Goal: Task Accomplishment & Management: Use online tool/utility

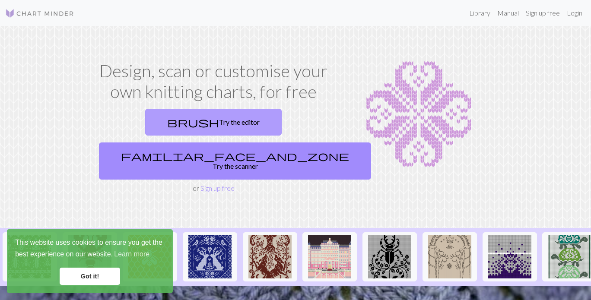
click at [171, 122] on link "brush Try the editor" at bounding box center [213, 122] width 137 height 27
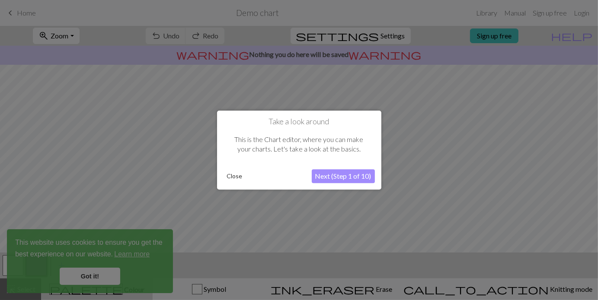
click at [230, 178] on button "Close" at bounding box center [235, 176] width 22 height 13
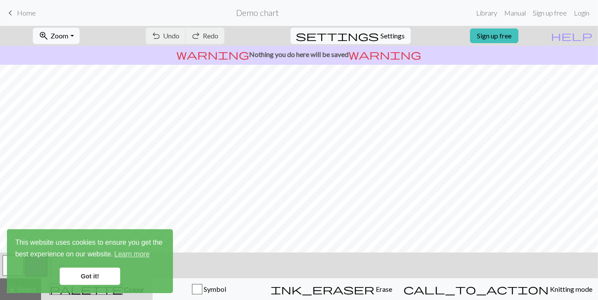
click at [91, 275] on link "Got it!" at bounding box center [90, 276] width 61 height 17
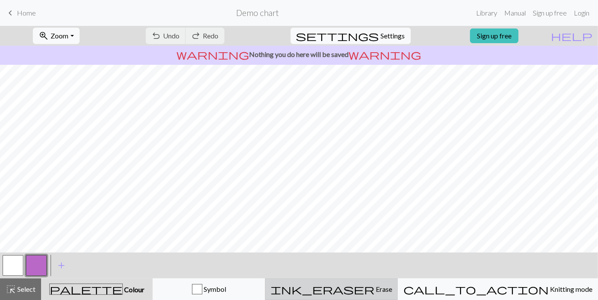
click at [392, 292] on div "ink_eraser Erase Erase" at bounding box center [331, 290] width 121 height 10
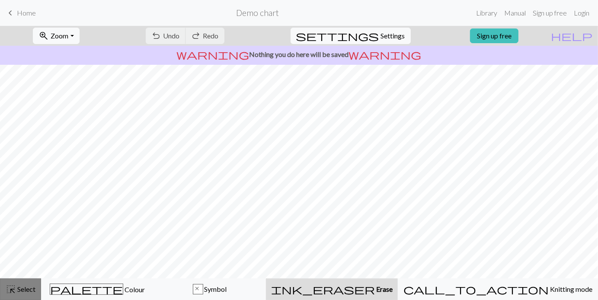
click at [17, 294] on div "highlight_alt Select Select" at bounding box center [21, 290] width 30 height 10
click at [383, 38] on span "Settings" at bounding box center [393, 36] width 24 height 10
select select "aran"
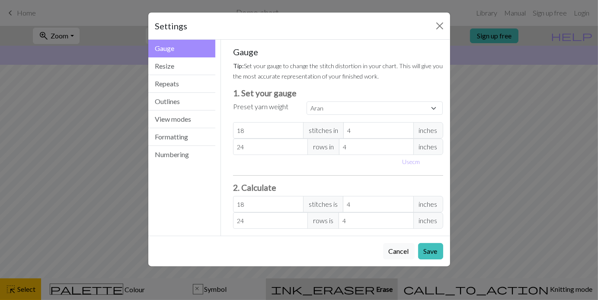
click at [78, 111] on div "Settings Gauge Gauge Resize Repeats Outlines View modes Formatting Numbering Ga…" at bounding box center [299, 150] width 598 height 300
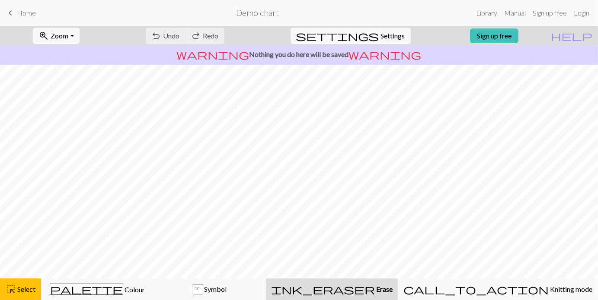
click at [23, 12] on span "Home" at bounding box center [26, 13] width 19 height 8
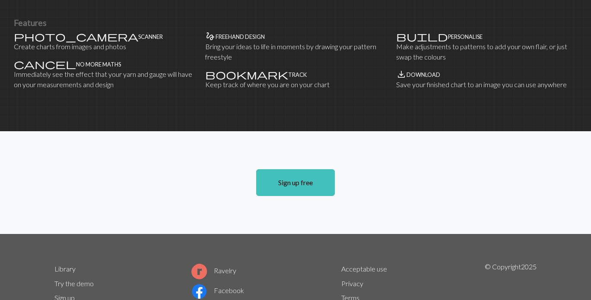
scroll to position [617, 0]
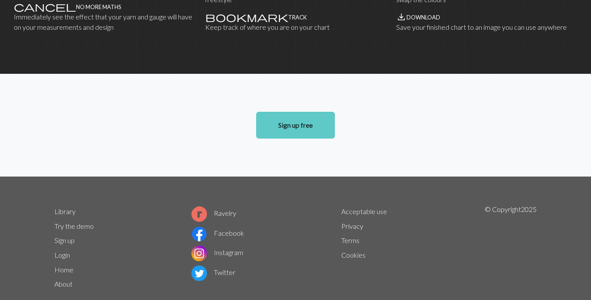
click at [286, 112] on link "Sign up free" at bounding box center [295, 125] width 79 height 27
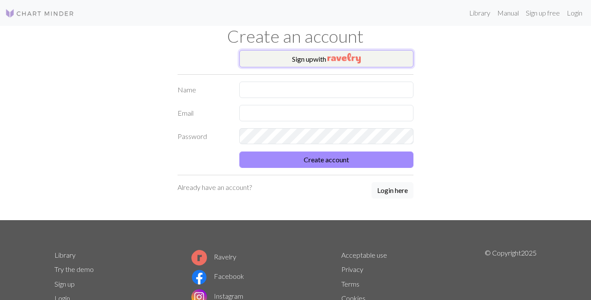
click at [282, 60] on button "Sign up with" at bounding box center [327, 58] width 175 height 17
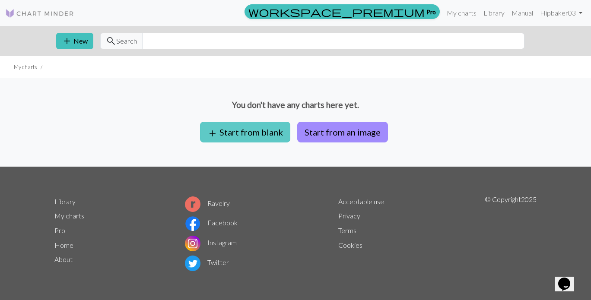
click at [258, 132] on button "add Start from blank" at bounding box center [245, 132] width 90 height 21
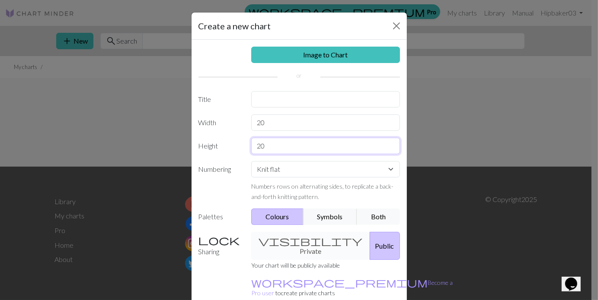
click at [282, 144] on input "20" at bounding box center [325, 146] width 149 height 16
type input "25"
click at [292, 168] on select "Knit flat Knit in the round Lace knitting Cross stitch" at bounding box center [325, 169] width 149 height 16
click at [263, 100] on input "text" at bounding box center [325, 99] width 149 height 16
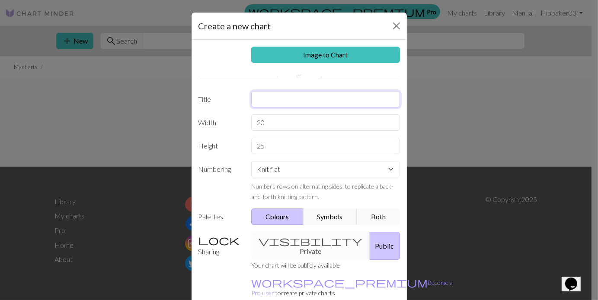
scroll to position [40, 0]
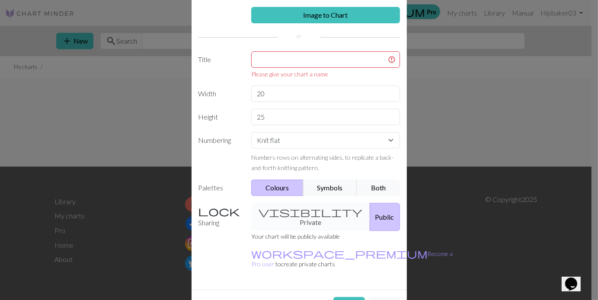
click at [283, 206] on div "visibility Private Public" at bounding box center [325, 217] width 159 height 28
click at [290, 216] on div "visibility Private Public" at bounding box center [325, 217] width 159 height 28
click at [274, 72] on div "Please give your chart a name" at bounding box center [325, 74] width 149 height 9
click at [267, 61] on input "text" at bounding box center [325, 59] width 149 height 16
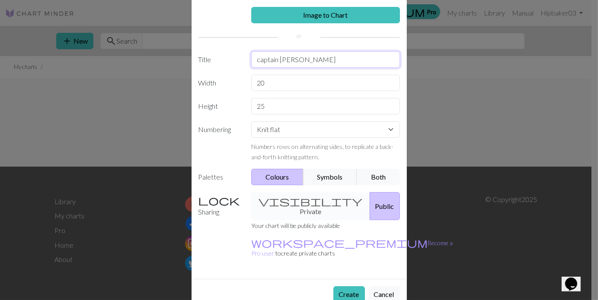
type input "captain [PERSON_NAME]"
click at [344, 287] on button "Create" at bounding box center [349, 295] width 32 height 16
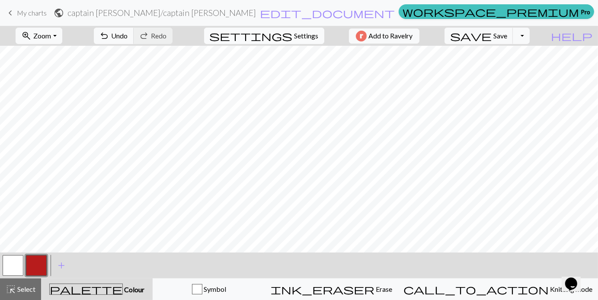
click at [300, 39] on span "Settings" at bounding box center [306, 36] width 24 height 10
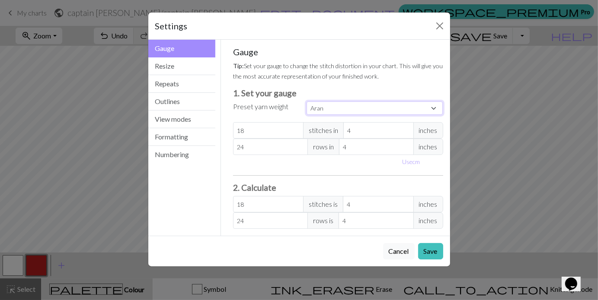
click at [326, 105] on select "Custom Square Lace Light Fingering Fingering Sport Double knit Worsted Aran Bul…" at bounding box center [375, 108] width 137 height 13
select select "dk"
click at [307, 102] on select "Custom Square Lace Light Fingering Fingering Sport Double knit Worsted Aran Bul…" at bounding box center [375, 108] width 137 height 13
type input "22"
type input "30"
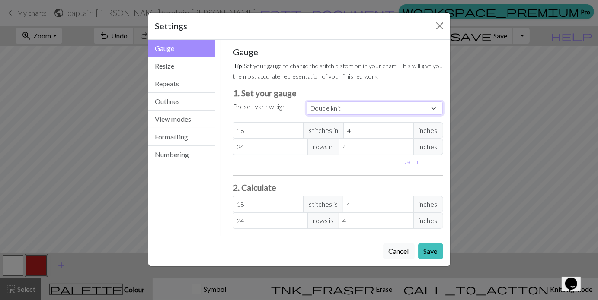
type input "22"
type input "30"
click at [182, 67] on button "Resize" at bounding box center [181, 67] width 67 height 18
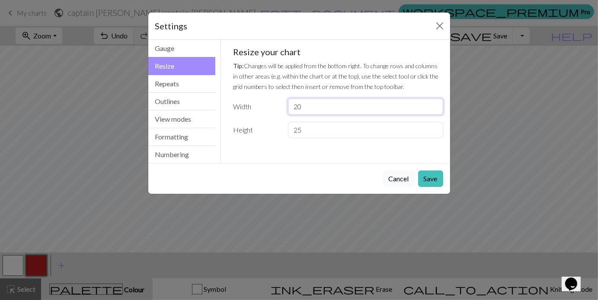
click at [304, 107] on input "20" at bounding box center [365, 107] width 155 height 16
type input "2"
type input "40"
click at [430, 181] on button "Save" at bounding box center [430, 179] width 25 height 16
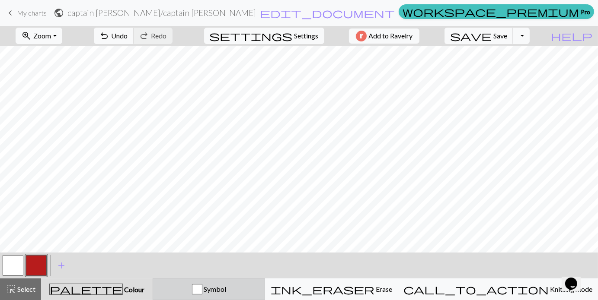
click at [226, 291] on span "Symbol" at bounding box center [214, 289] width 24 height 8
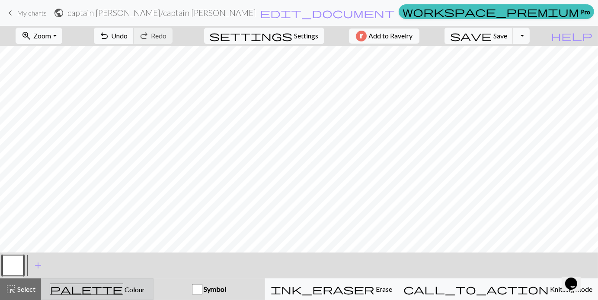
click at [148, 285] on div "palette Colour Colour" at bounding box center [97, 289] width 101 height 11
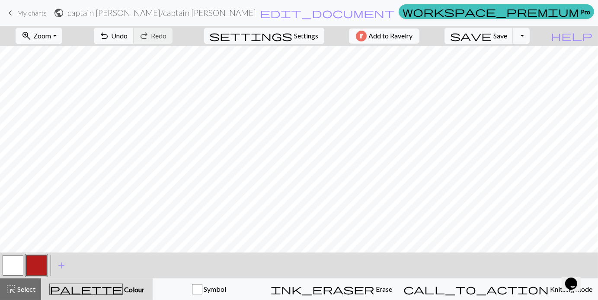
click at [11, 272] on button "button" at bounding box center [13, 266] width 21 height 21
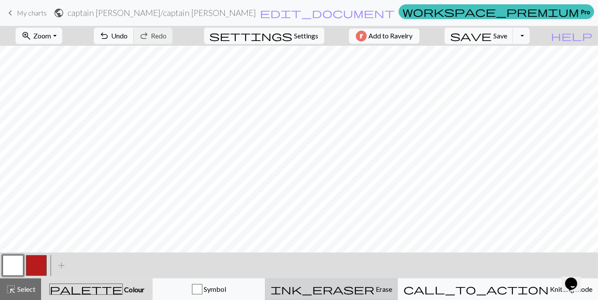
click at [392, 289] on span "Erase" at bounding box center [383, 289] width 18 height 8
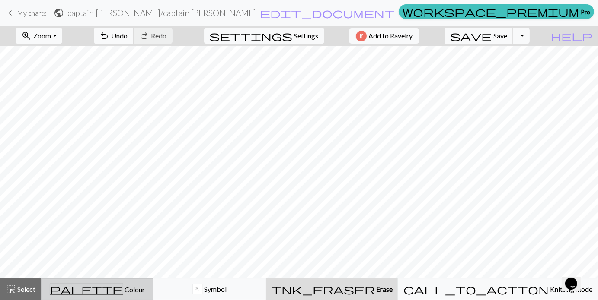
click at [135, 281] on button "palette Colour Colour" at bounding box center [97, 290] width 112 height 22
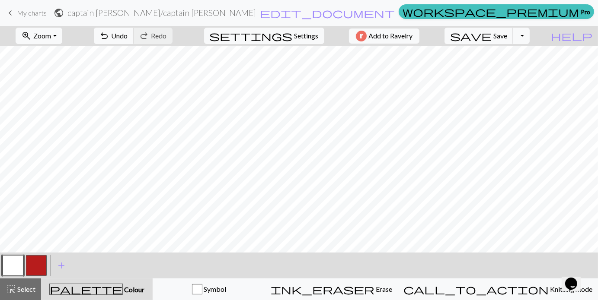
click at [30, 269] on button "button" at bounding box center [36, 266] width 21 height 21
click at [128, 35] on span "Undo" at bounding box center [120, 36] width 16 height 8
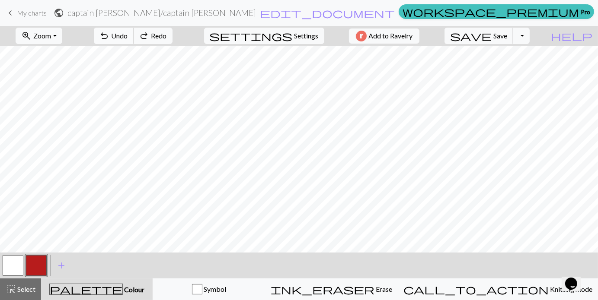
click at [128, 35] on span "Undo" at bounding box center [120, 36] width 16 height 8
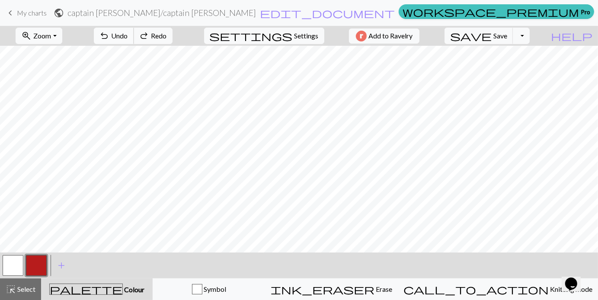
click at [128, 35] on span "Undo" at bounding box center [120, 36] width 16 height 8
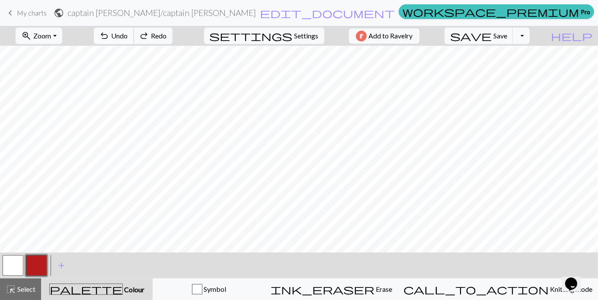
click at [128, 35] on span "Undo" at bounding box center [120, 36] width 16 height 8
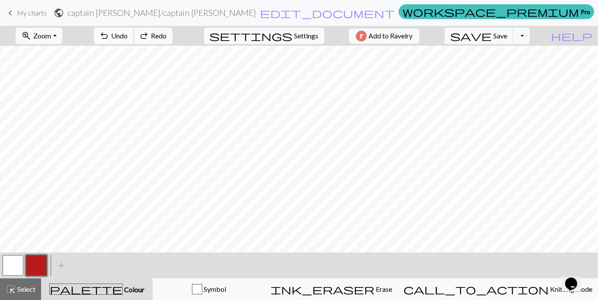
click at [128, 35] on span "Undo" at bounding box center [120, 36] width 16 height 8
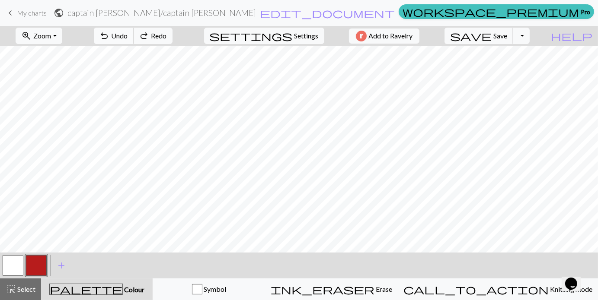
click at [128, 35] on span "Undo" at bounding box center [120, 36] width 16 height 8
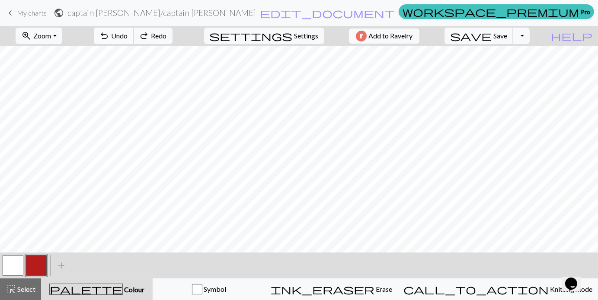
click at [128, 35] on span "Undo" at bounding box center [120, 36] width 16 height 8
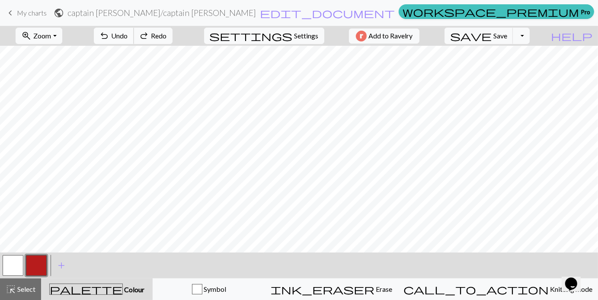
click at [128, 35] on span "Undo" at bounding box center [120, 36] width 16 height 8
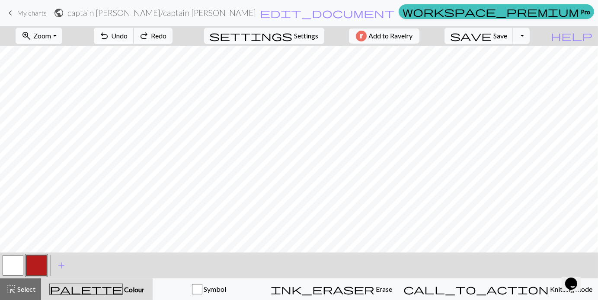
click at [128, 35] on span "Undo" at bounding box center [120, 36] width 16 height 8
